Goal: Information Seeking & Learning: Learn about a topic

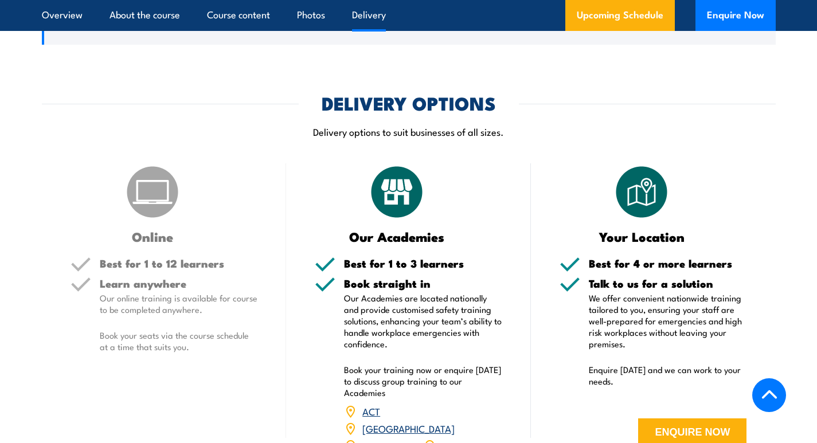
scroll to position [1605, 0]
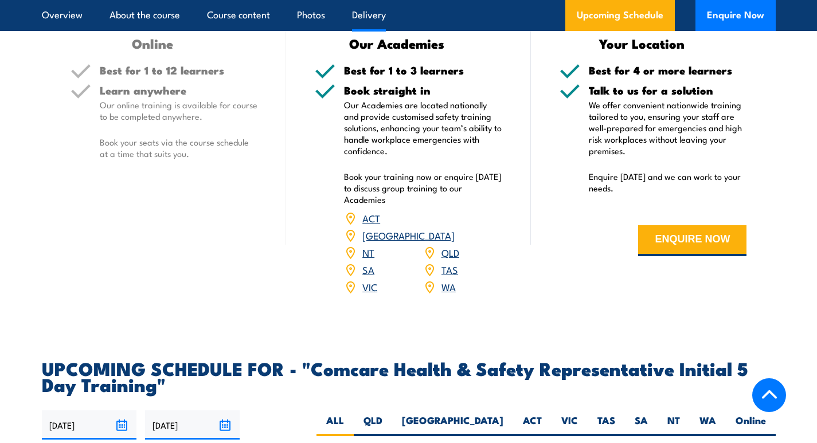
click at [369, 280] on link "VIC" at bounding box center [369, 287] width 15 height 14
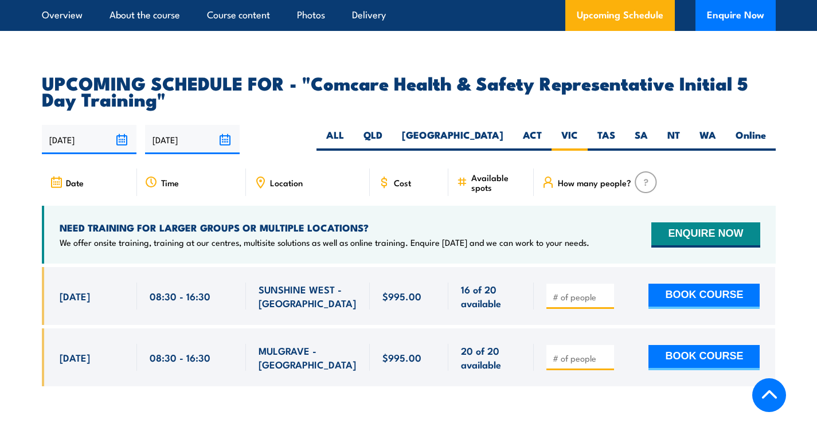
scroll to position [1833, 0]
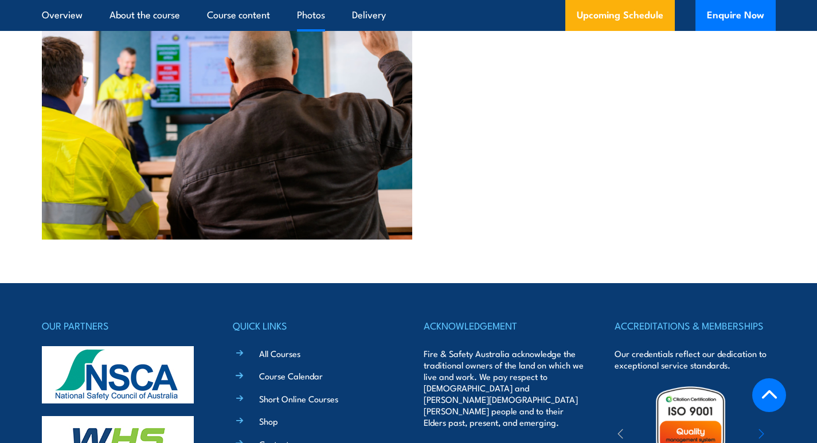
drag, startPoint x: 527, startPoint y: 223, endPoint x: 523, endPoint y: 117, distance: 106.1
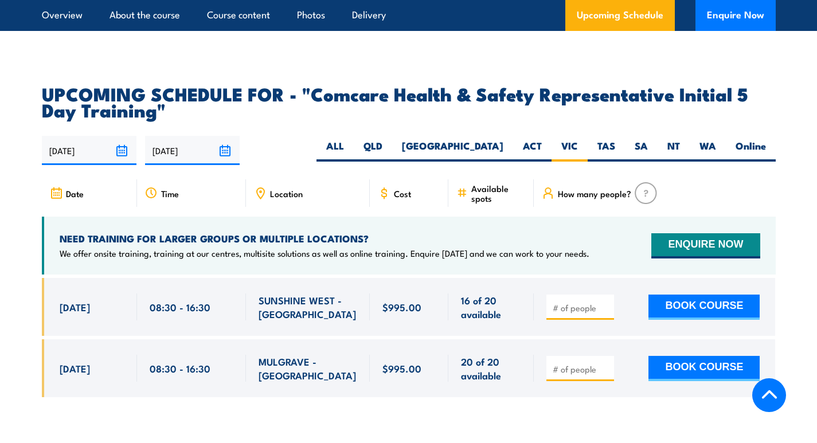
scroll to position [1891, 0]
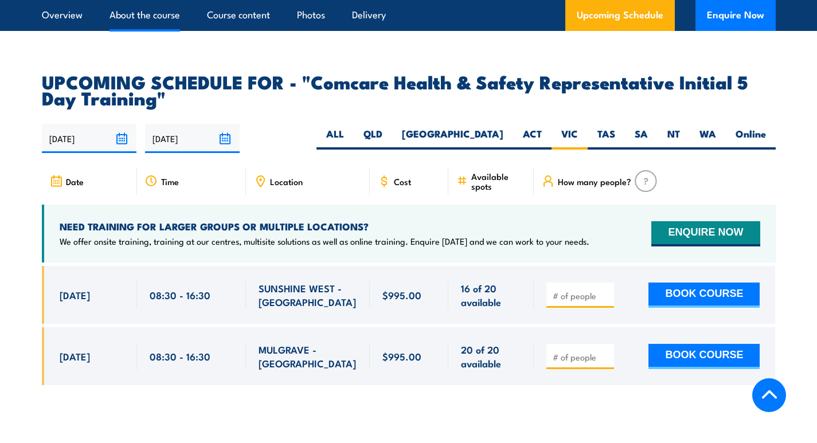
click at [131, 11] on link "About the course" at bounding box center [144, 15] width 71 height 30
